Goal: Use online tool/utility: Utilize a website feature to perform a specific function

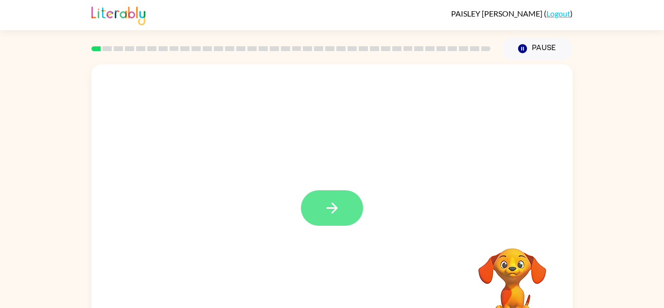
click at [318, 211] on button "button" at bounding box center [332, 207] width 62 height 35
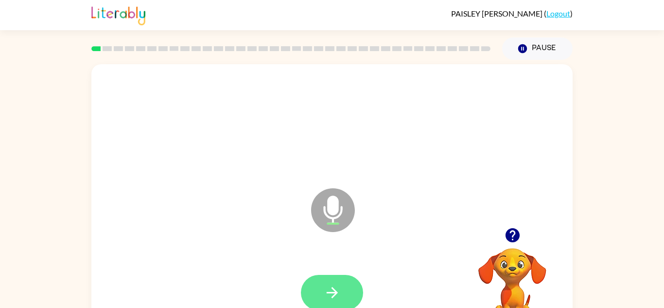
click at [329, 288] on icon "button" at bounding box center [332, 292] width 17 height 17
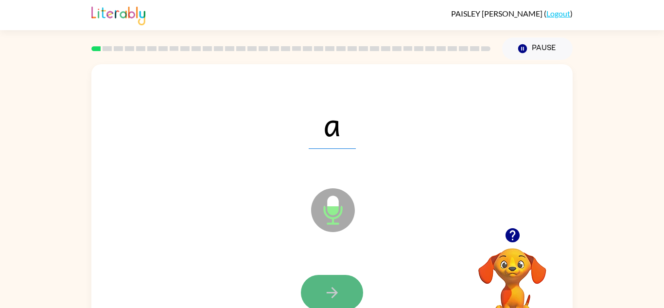
click at [319, 300] on button "button" at bounding box center [332, 292] width 62 height 35
click at [334, 295] on icon "button" at bounding box center [331, 292] width 11 height 11
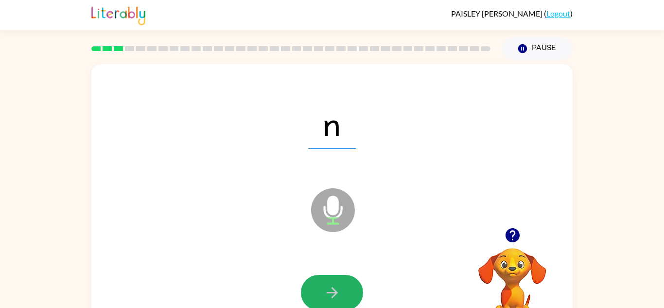
click at [334, 295] on icon "button" at bounding box center [331, 292] width 11 height 11
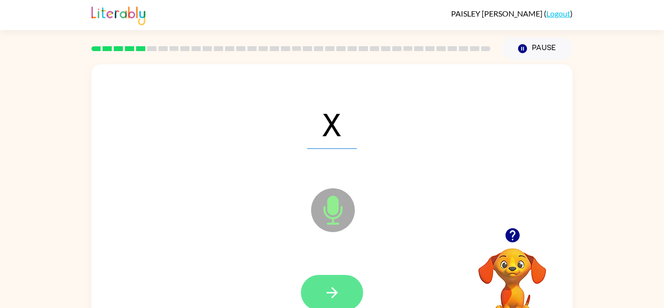
click at [322, 287] on button "button" at bounding box center [332, 292] width 62 height 35
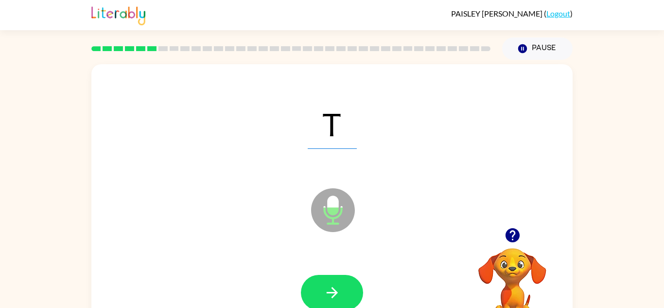
click at [322, 287] on button "button" at bounding box center [332, 292] width 62 height 35
click at [324, 288] on div at bounding box center [332, 292] width 62 height 35
click at [324, 288] on icon "button" at bounding box center [332, 292] width 17 height 17
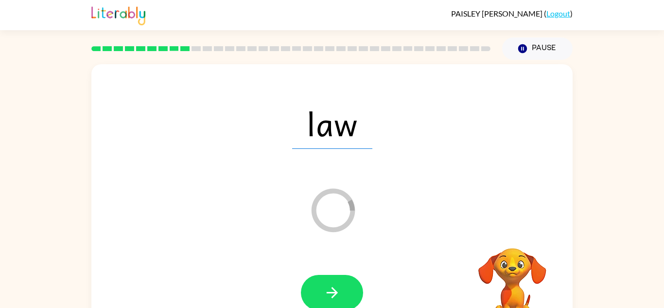
click at [324, 288] on icon "button" at bounding box center [332, 292] width 17 height 17
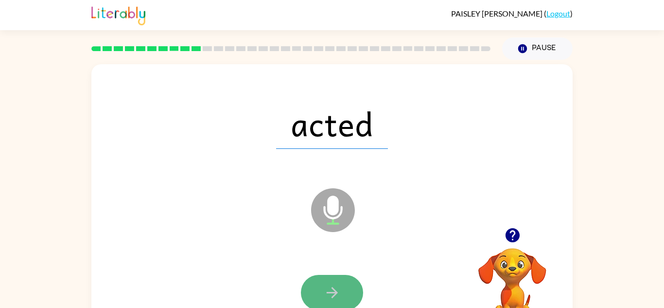
click at [329, 292] on icon "button" at bounding box center [331, 292] width 11 height 11
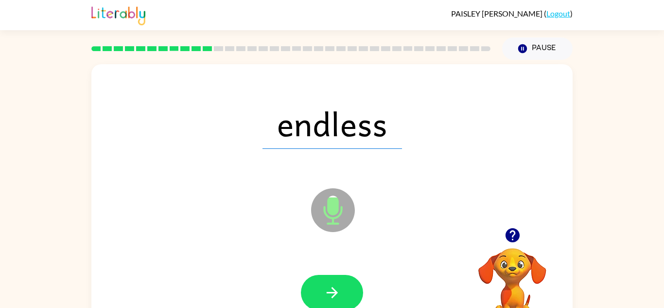
click at [329, 292] on icon "button" at bounding box center [331, 292] width 11 height 11
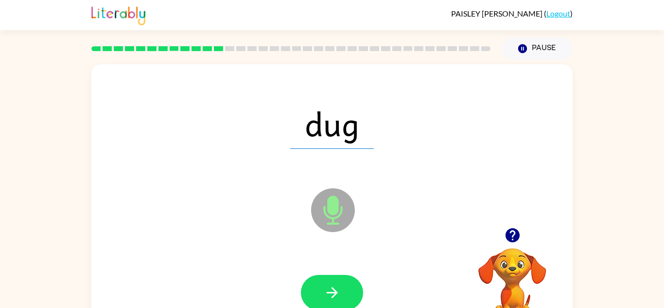
click at [329, 292] on icon "button" at bounding box center [331, 292] width 11 height 11
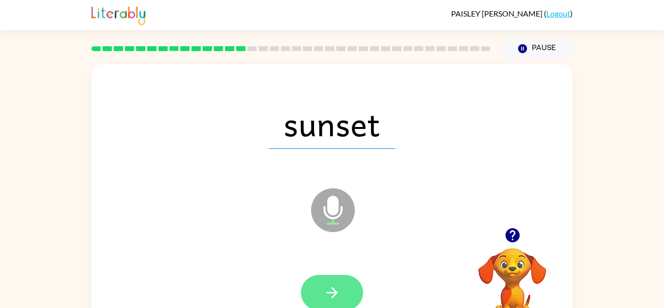
click at [319, 290] on button "button" at bounding box center [332, 292] width 62 height 35
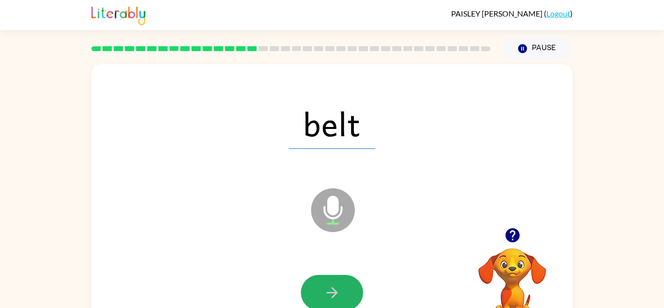
click at [319, 290] on button "button" at bounding box center [332, 292] width 62 height 35
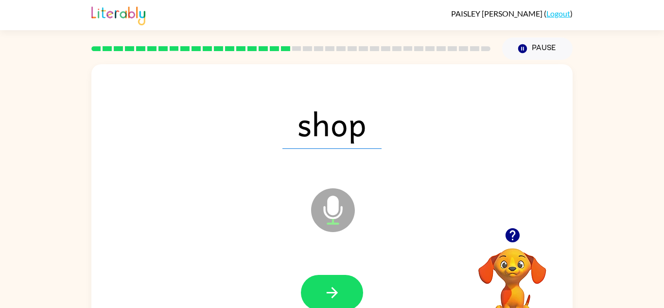
click at [319, 290] on button "button" at bounding box center [332, 292] width 62 height 35
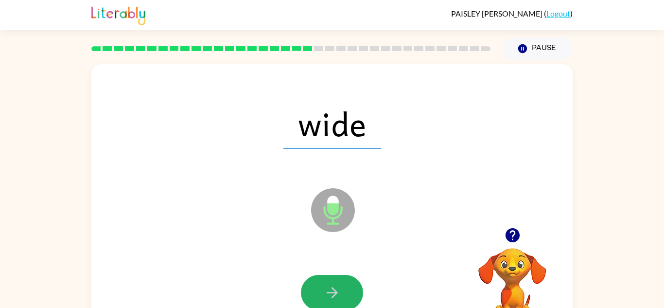
click at [319, 290] on button "button" at bounding box center [332, 292] width 62 height 35
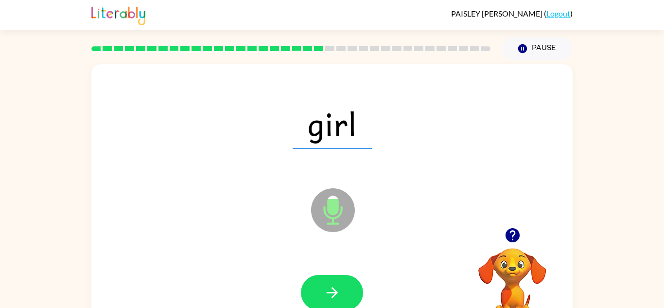
click at [319, 290] on button "button" at bounding box center [332, 292] width 62 height 35
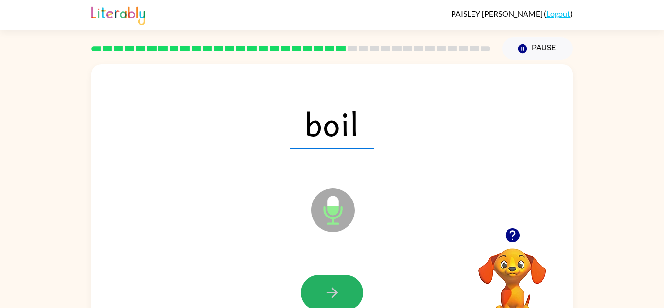
click at [319, 290] on button "button" at bounding box center [332, 292] width 62 height 35
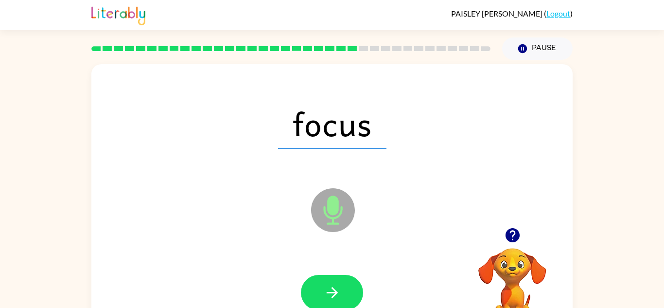
click at [342, 268] on div at bounding box center [332, 293] width 462 height 80
click at [341, 291] on button "button" at bounding box center [332, 292] width 62 height 35
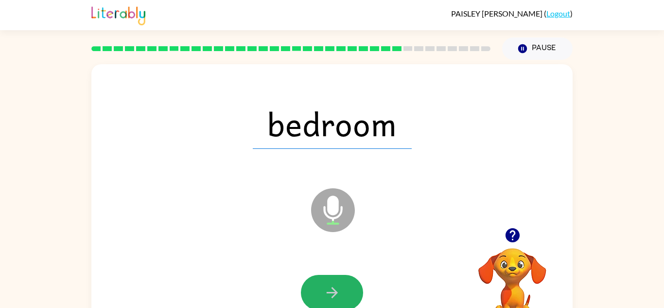
click at [341, 291] on button "button" at bounding box center [332, 292] width 62 height 35
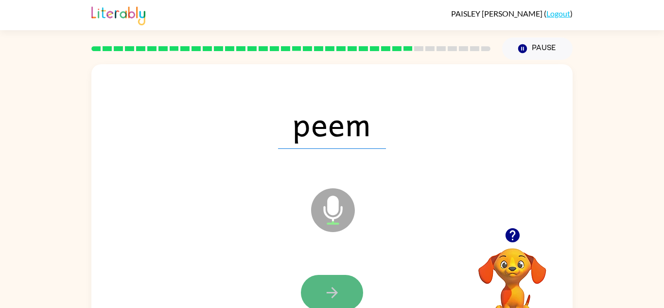
click at [342, 292] on button "button" at bounding box center [332, 292] width 62 height 35
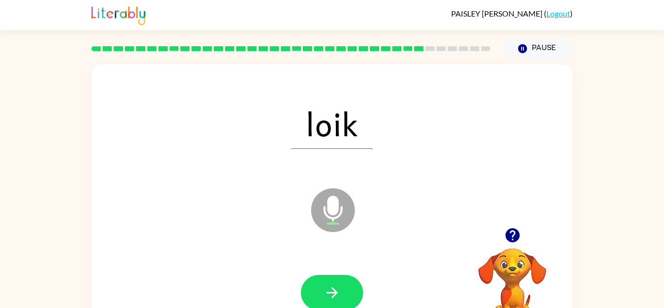
click at [342, 292] on button "button" at bounding box center [332, 292] width 62 height 35
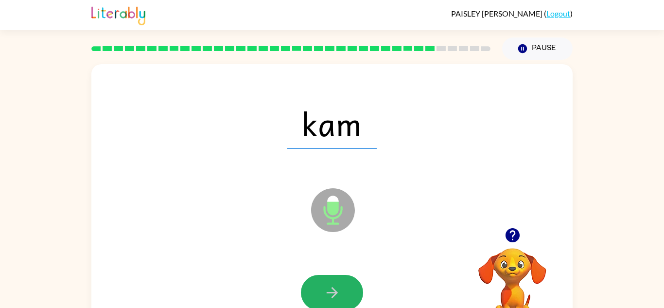
click at [342, 292] on button "button" at bounding box center [332, 292] width 62 height 35
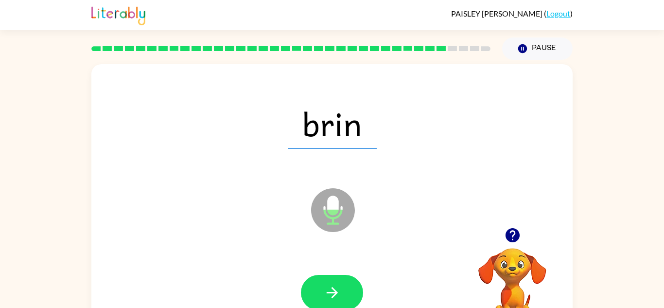
click at [342, 292] on button "button" at bounding box center [332, 292] width 62 height 35
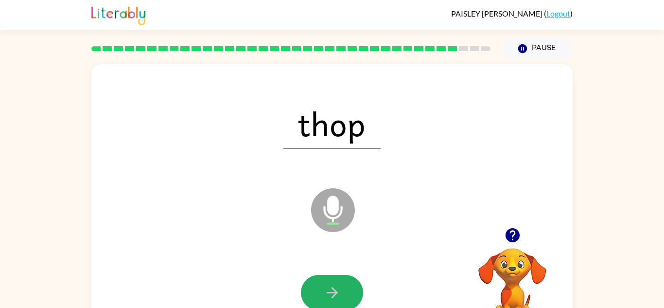
click at [342, 292] on button "button" at bounding box center [332, 292] width 62 height 35
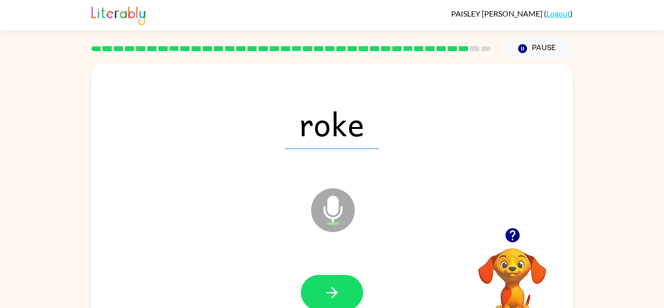
click at [342, 292] on button "button" at bounding box center [332, 292] width 62 height 35
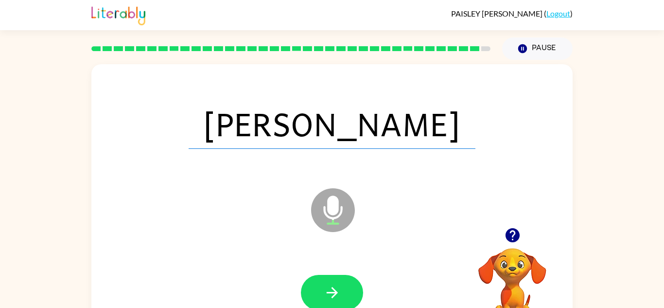
click at [342, 292] on button "button" at bounding box center [332, 292] width 62 height 35
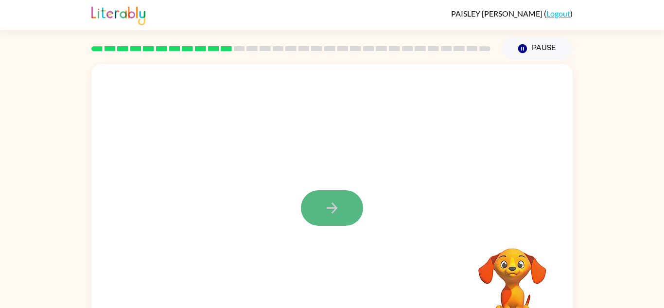
click at [332, 208] on icon "button" at bounding box center [331, 207] width 11 height 11
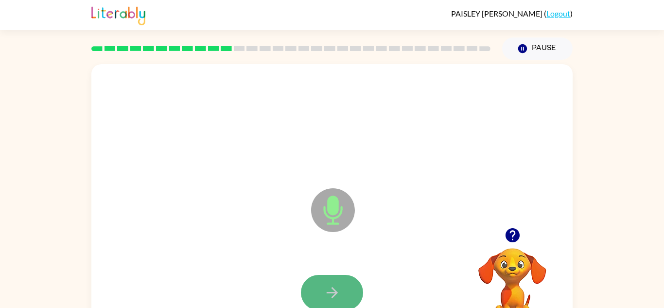
click at [343, 288] on button "button" at bounding box center [332, 292] width 62 height 35
click at [343, 289] on button "button" at bounding box center [332, 292] width 62 height 35
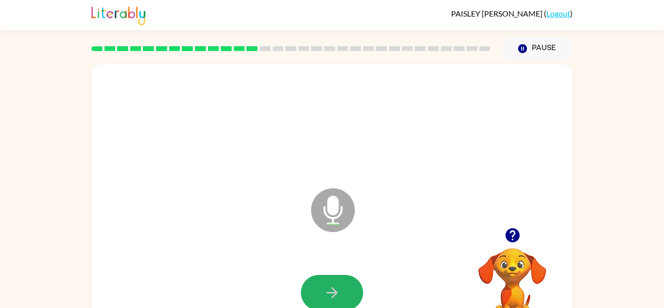
click at [343, 289] on button "button" at bounding box center [332, 292] width 62 height 35
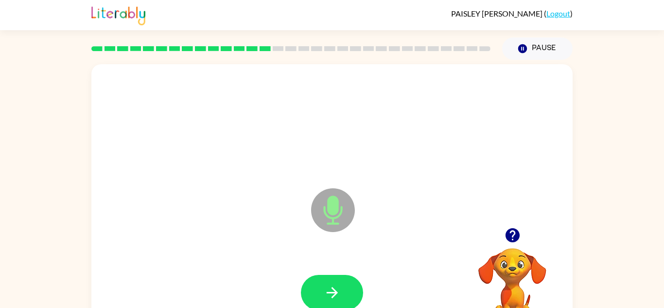
click at [343, 289] on button "button" at bounding box center [332, 292] width 62 height 35
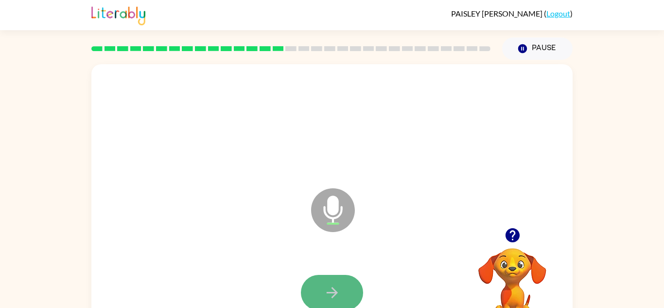
click at [344, 291] on button "button" at bounding box center [332, 292] width 62 height 35
click at [347, 294] on button "button" at bounding box center [332, 292] width 62 height 35
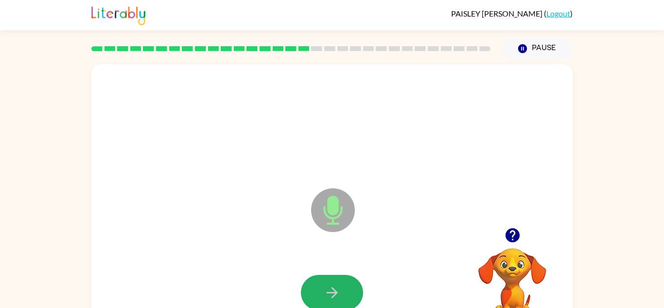
click at [347, 294] on button "button" at bounding box center [332, 292] width 62 height 35
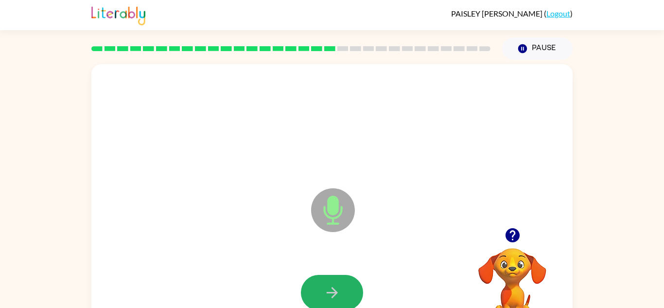
click at [347, 294] on button "button" at bounding box center [332, 292] width 62 height 35
